Goal: Transaction & Acquisition: Obtain resource

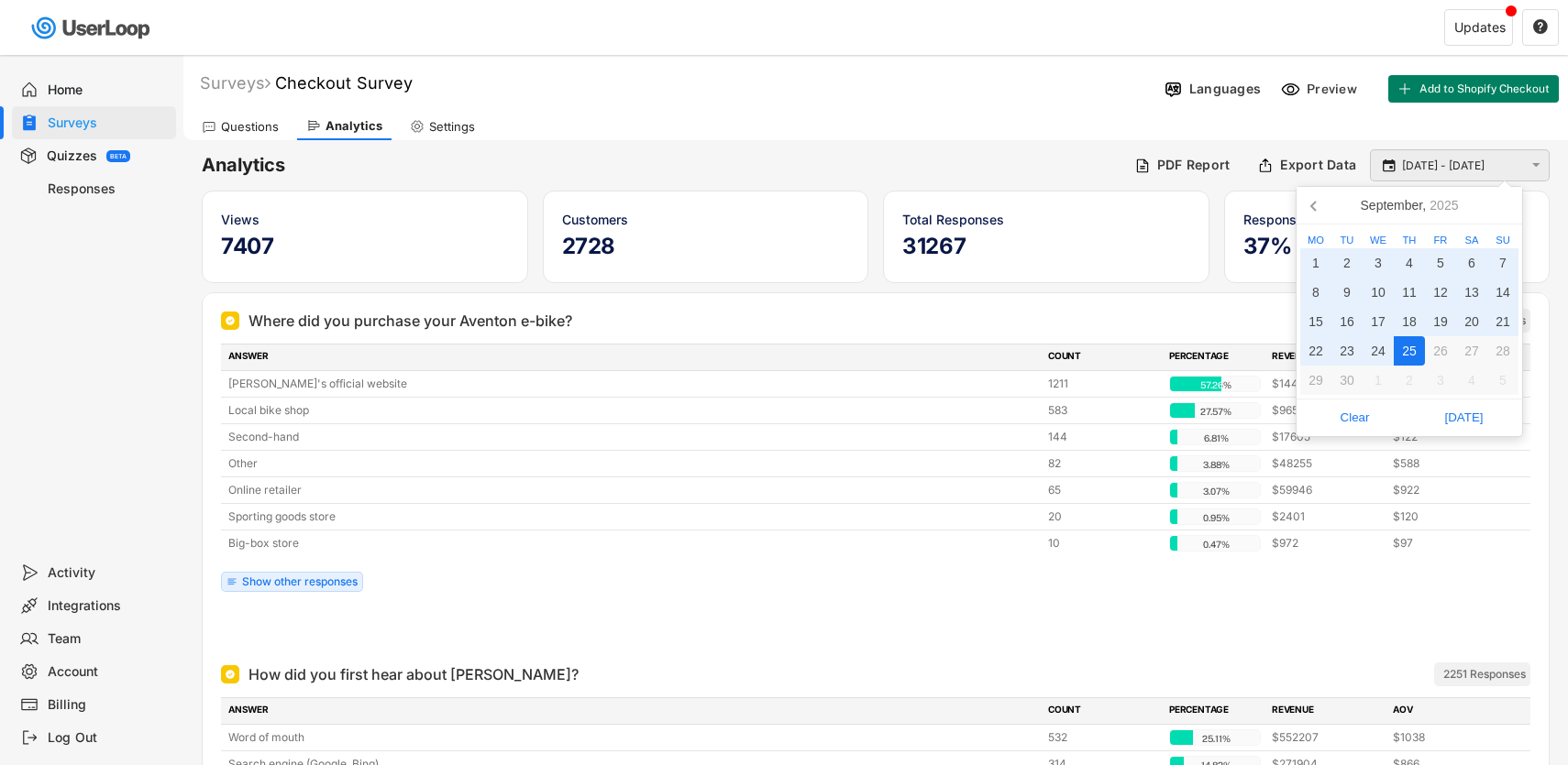
click at [1491, 169] on input "[DATE] - [DATE]" at bounding box center [1461, 166] width 121 height 19
click at [1309, 199] on icon at bounding box center [1314, 205] width 29 height 29
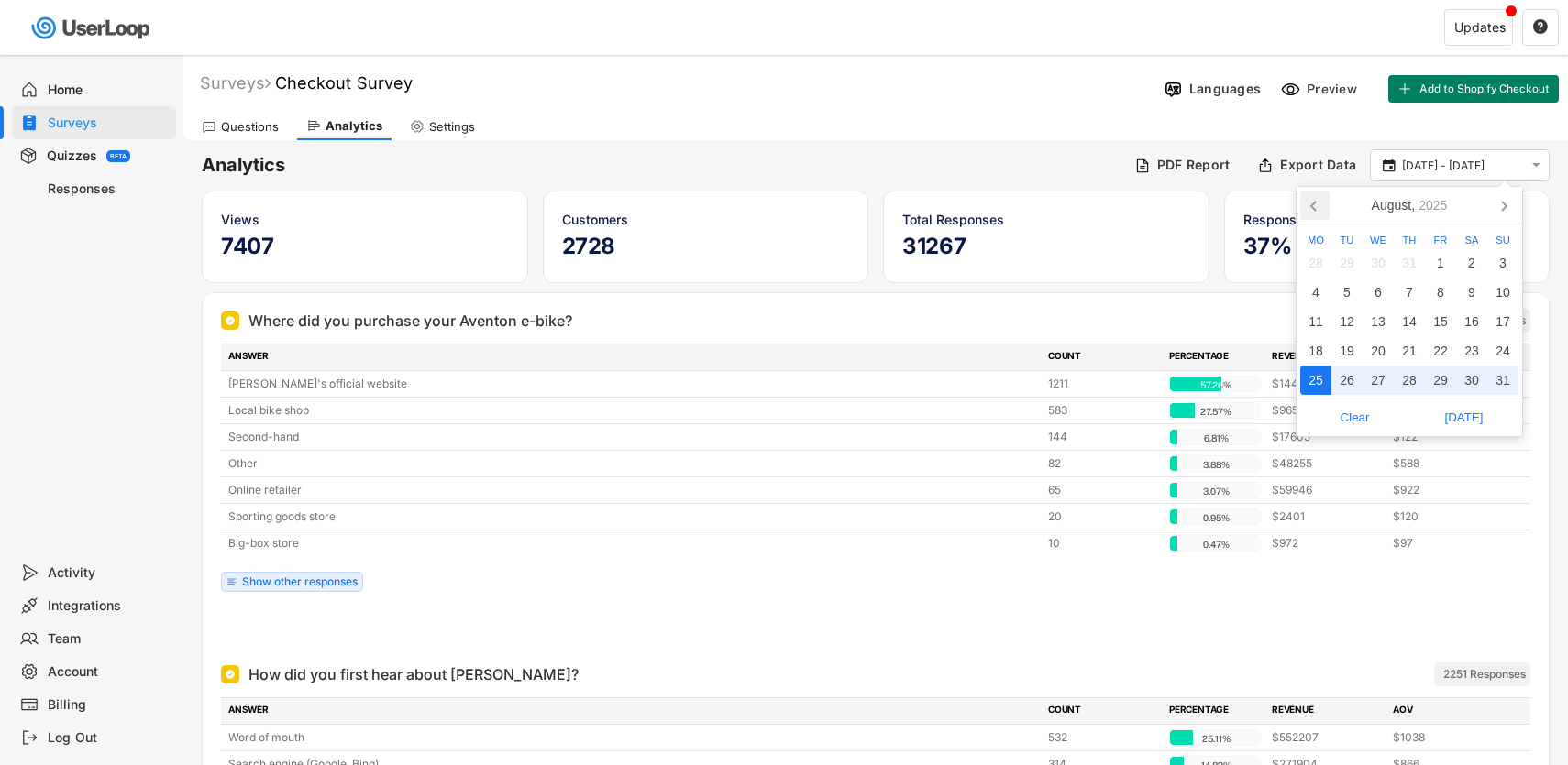
click at [1309, 199] on icon at bounding box center [1314, 205] width 29 height 29
click at [1509, 208] on icon at bounding box center [1502, 205] width 29 height 29
click at [1508, 202] on icon at bounding box center [1502, 205] width 29 height 29
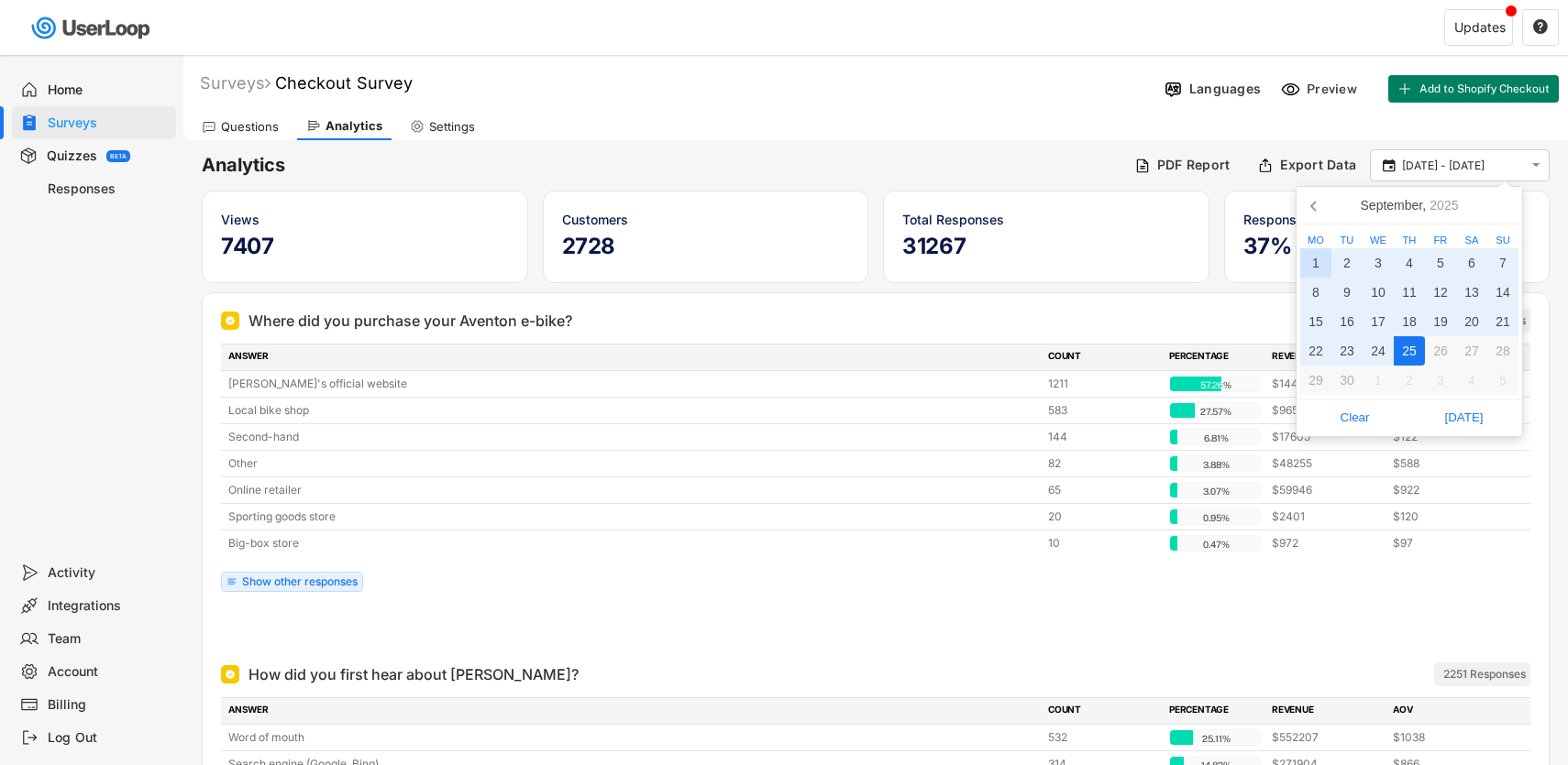
click at [1315, 265] on div "1" at bounding box center [1315, 262] width 31 height 29
click at [1413, 350] on div "25" at bounding box center [1409, 350] width 31 height 29
type input "[DATE] - [DATE]"
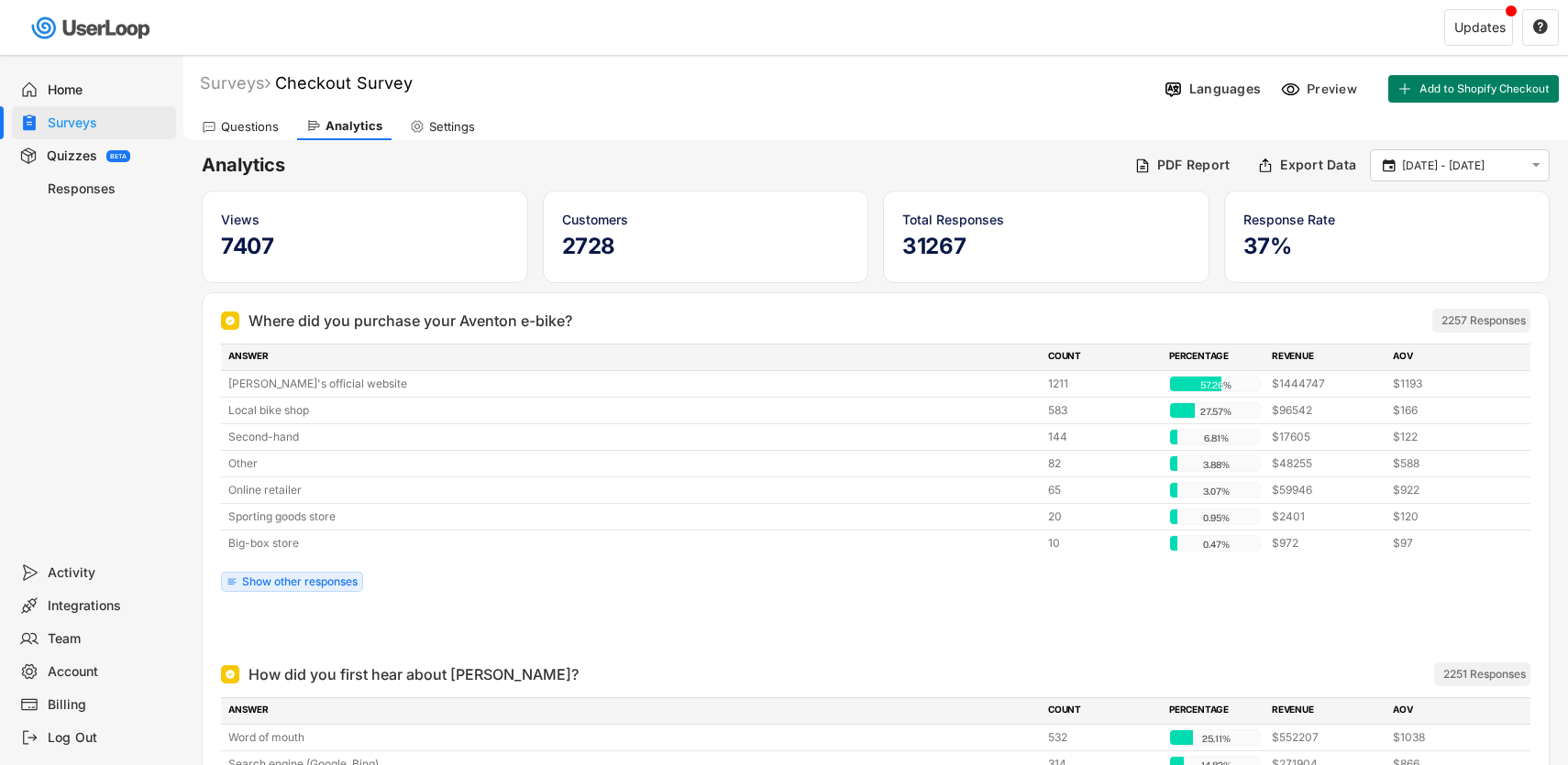
click at [998, 154] on h6 "Analytics" at bounding box center [660, 165] width 919 height 24
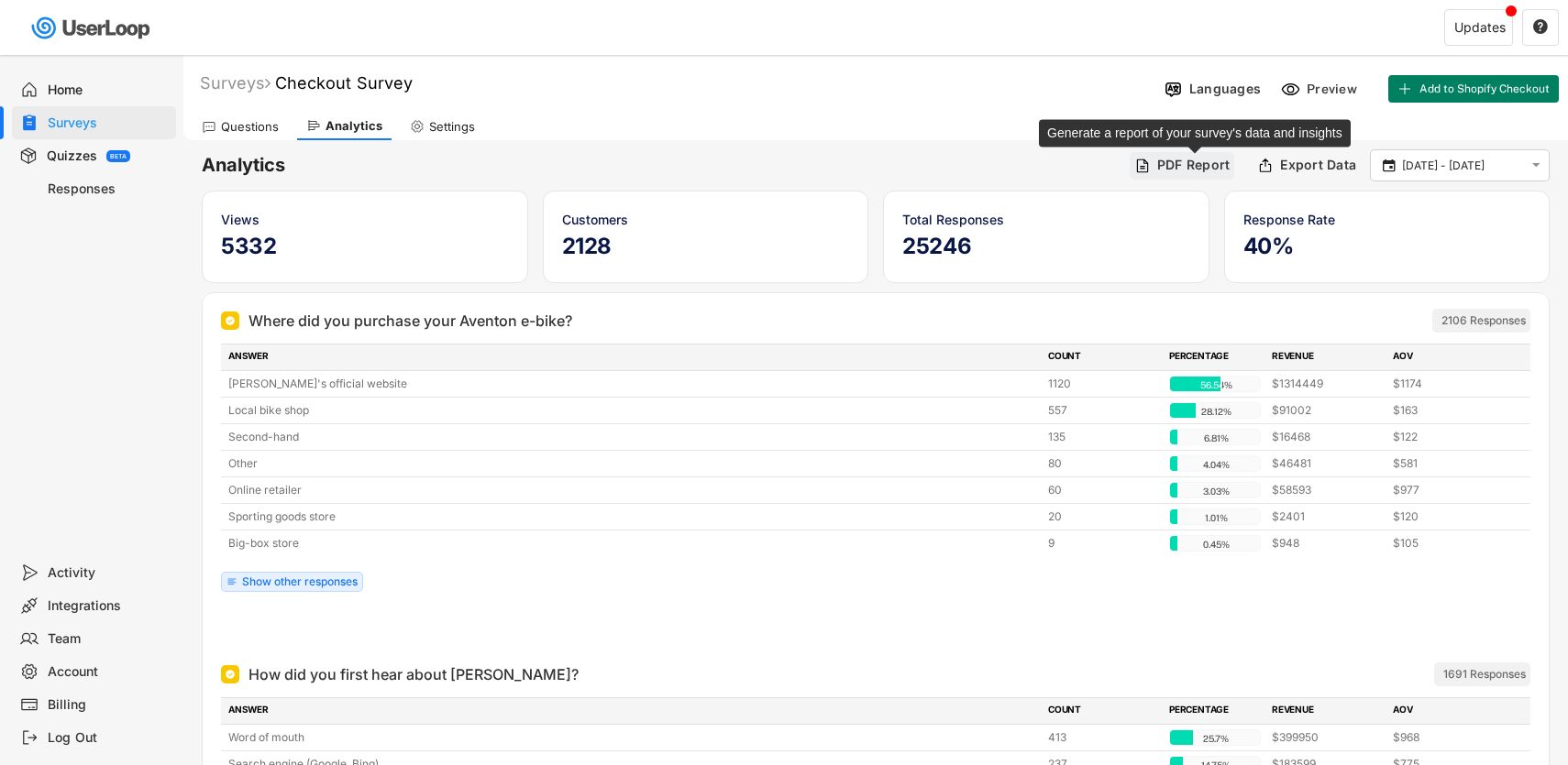
click at [1204, 166] on div "PDF Report" at bounding box center [1193, 165] width 73 height 17
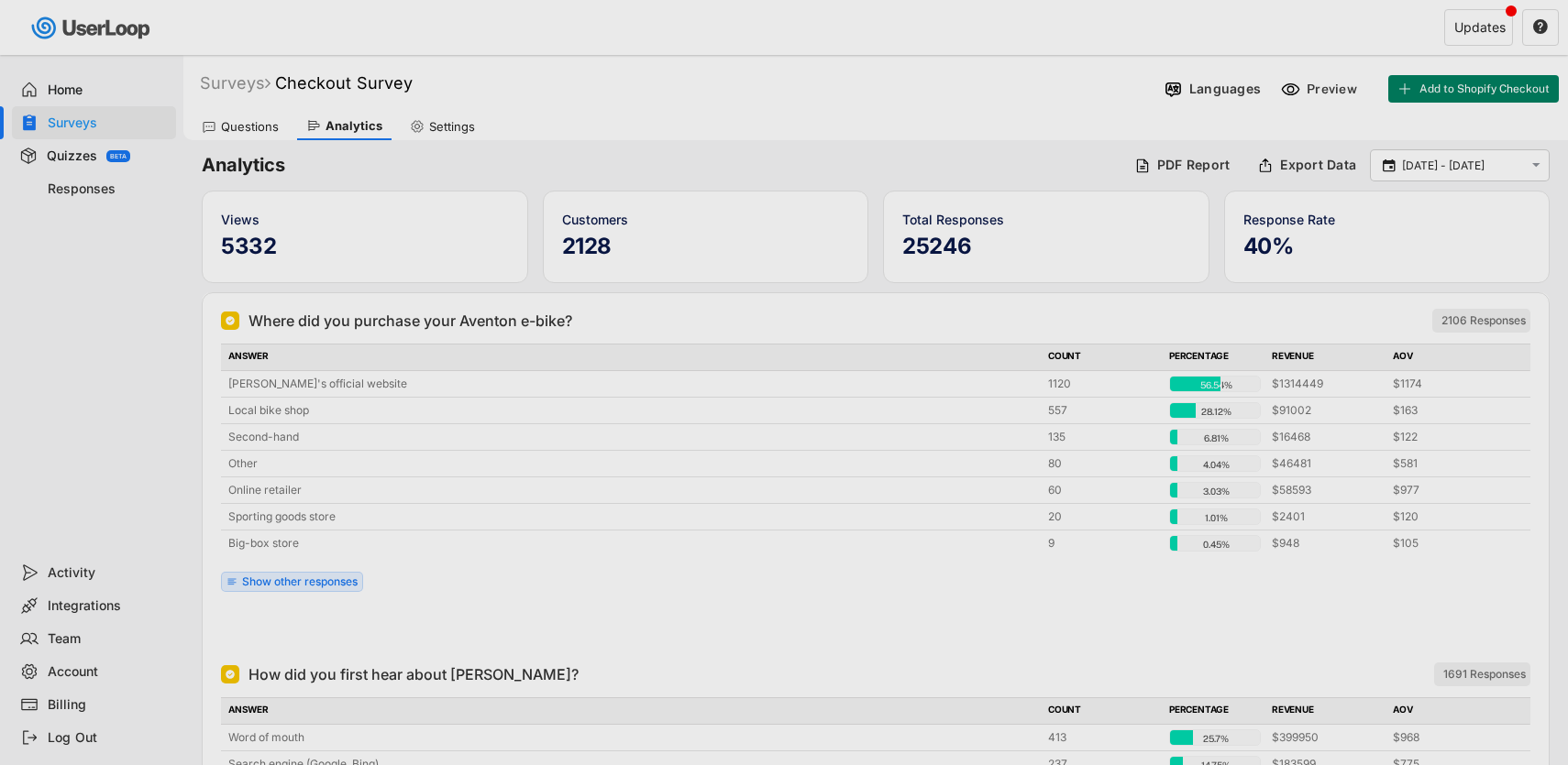
select select ""1348695171700984260__LOOKUP__1753840502520x734144607507185700""
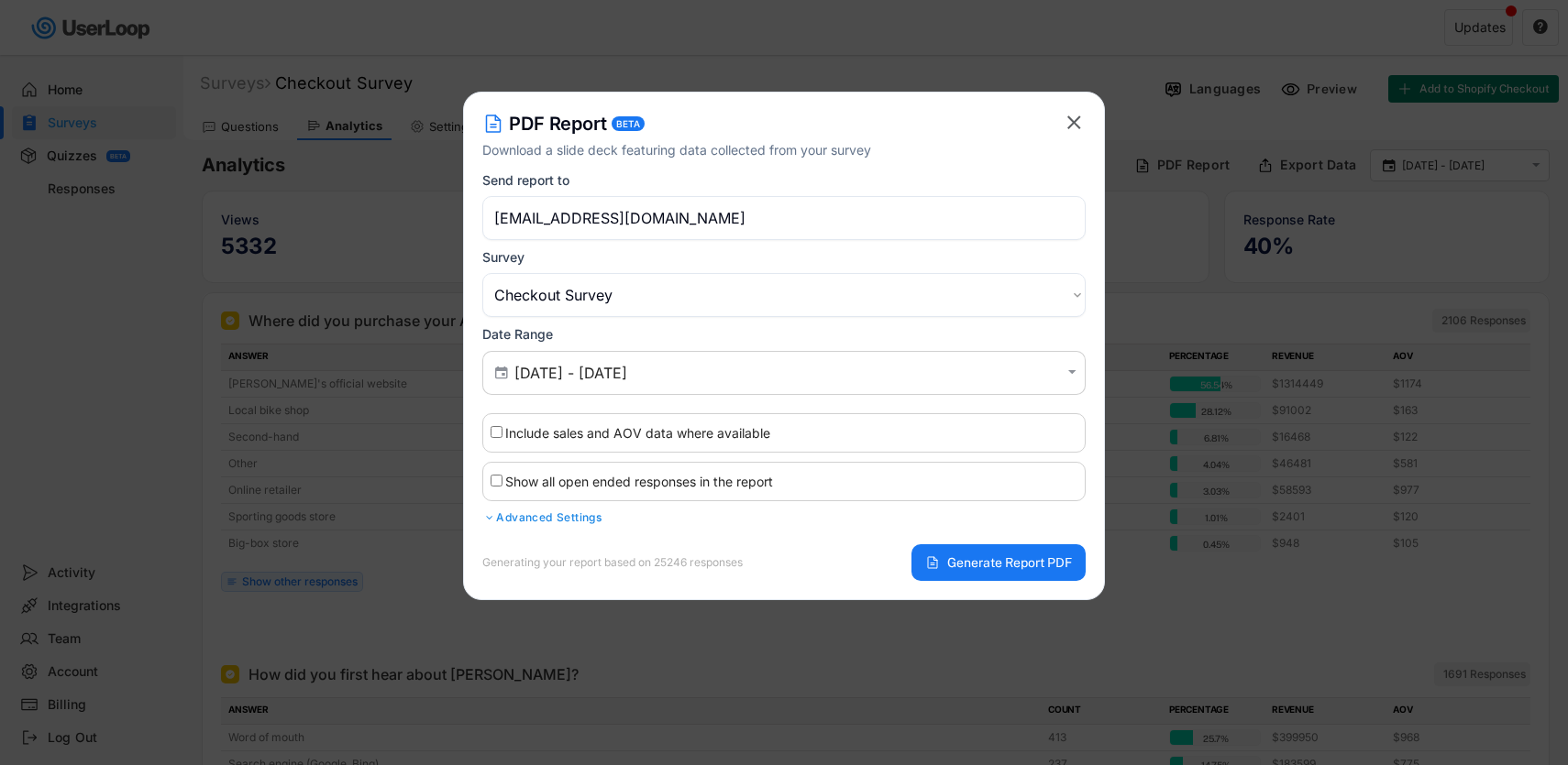
click at [562, 521] on div "Advanced Settings" at bounding box center [784, 518] width 603 height 15
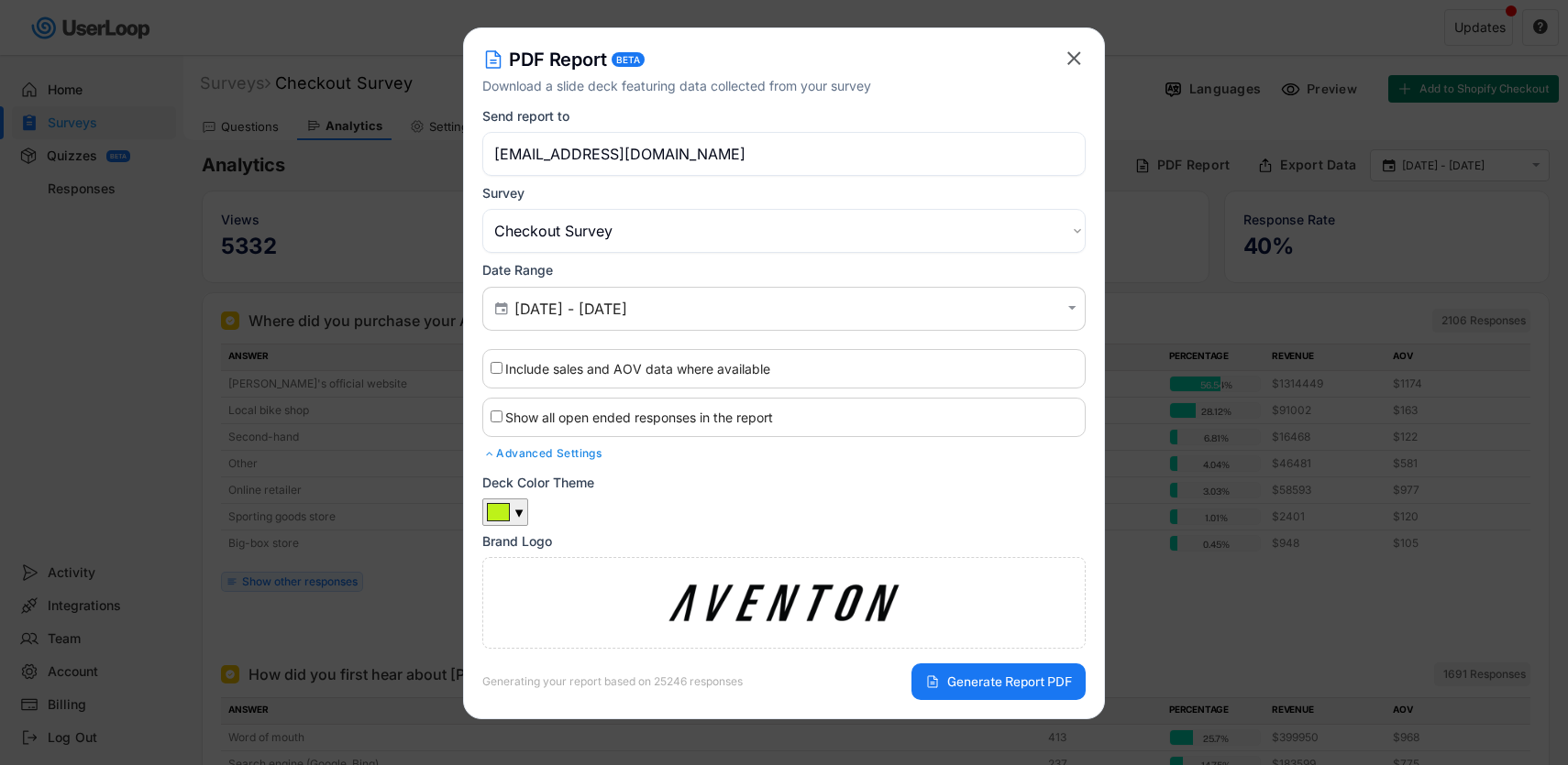
click at [701, 419] on label "Show all open ended responses in the report" at bounding box center [639, 417] width 268 height 16
click at [502, 419] on input "Show all open ended responses in the report" at bounding box center [496, 416] width 12 height 12
checkbox input "true"
click at [996, 681] on span "Generate Report PDF" at bounding box center [1009, 682] width 125 height 13
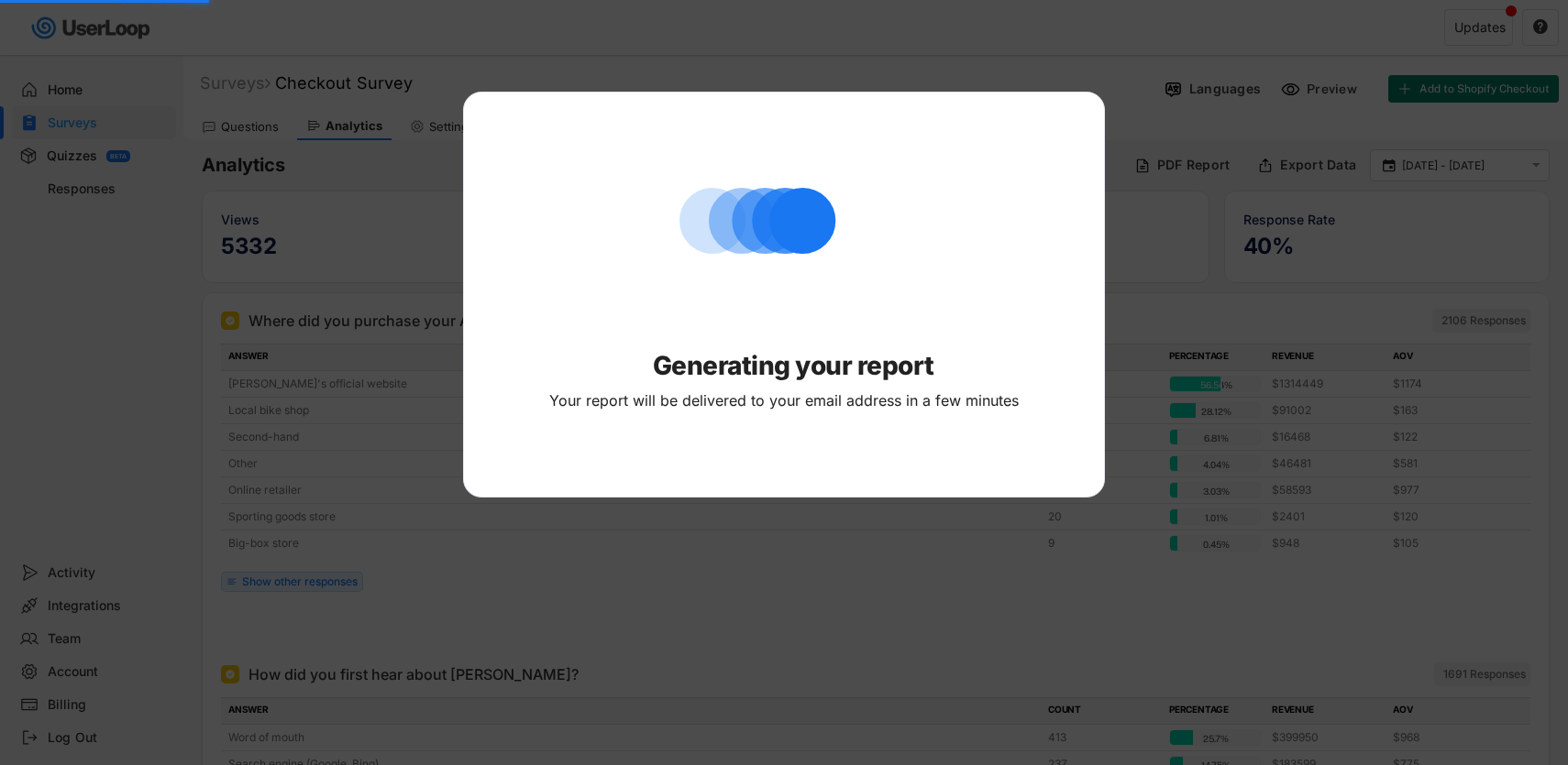
select select ""PLACEHOLDER_1427118222253""
checkbox input "false"
